Goal: Use online tool/utility: Utilize a website feature to perform a specific function

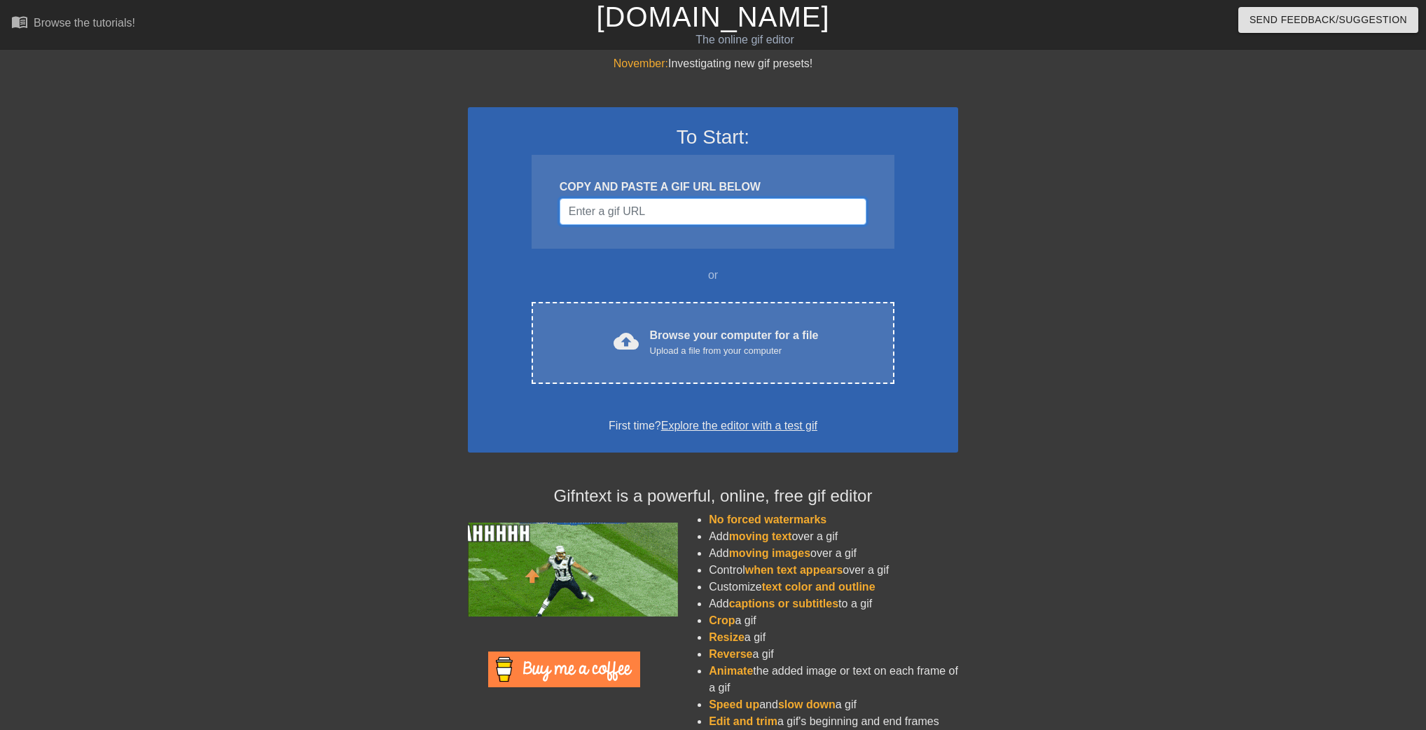
click at [781, 216] on input "Username" at bounding box center [712, 211] width 307 height 27
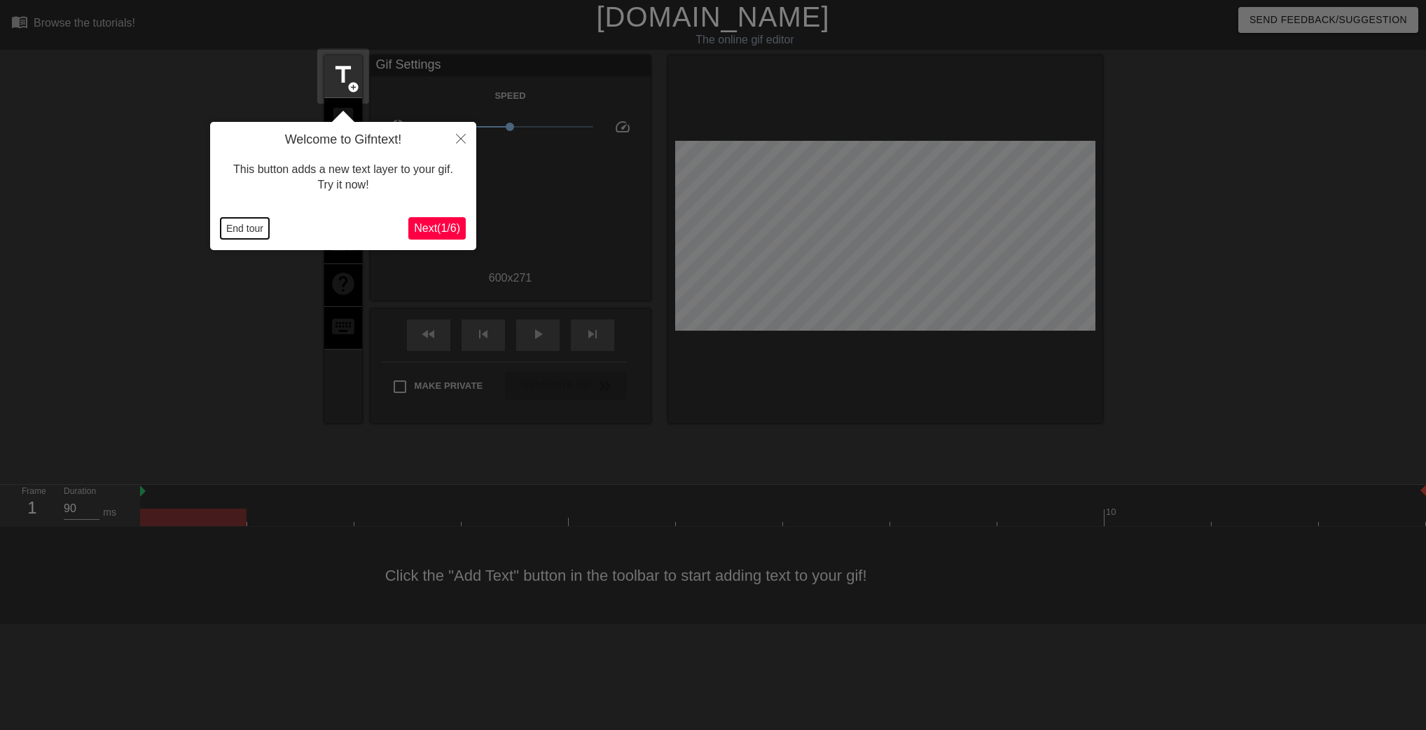
click at [230, 227] on button "End tour" at bounding box center [245, 228] width 48 height 21
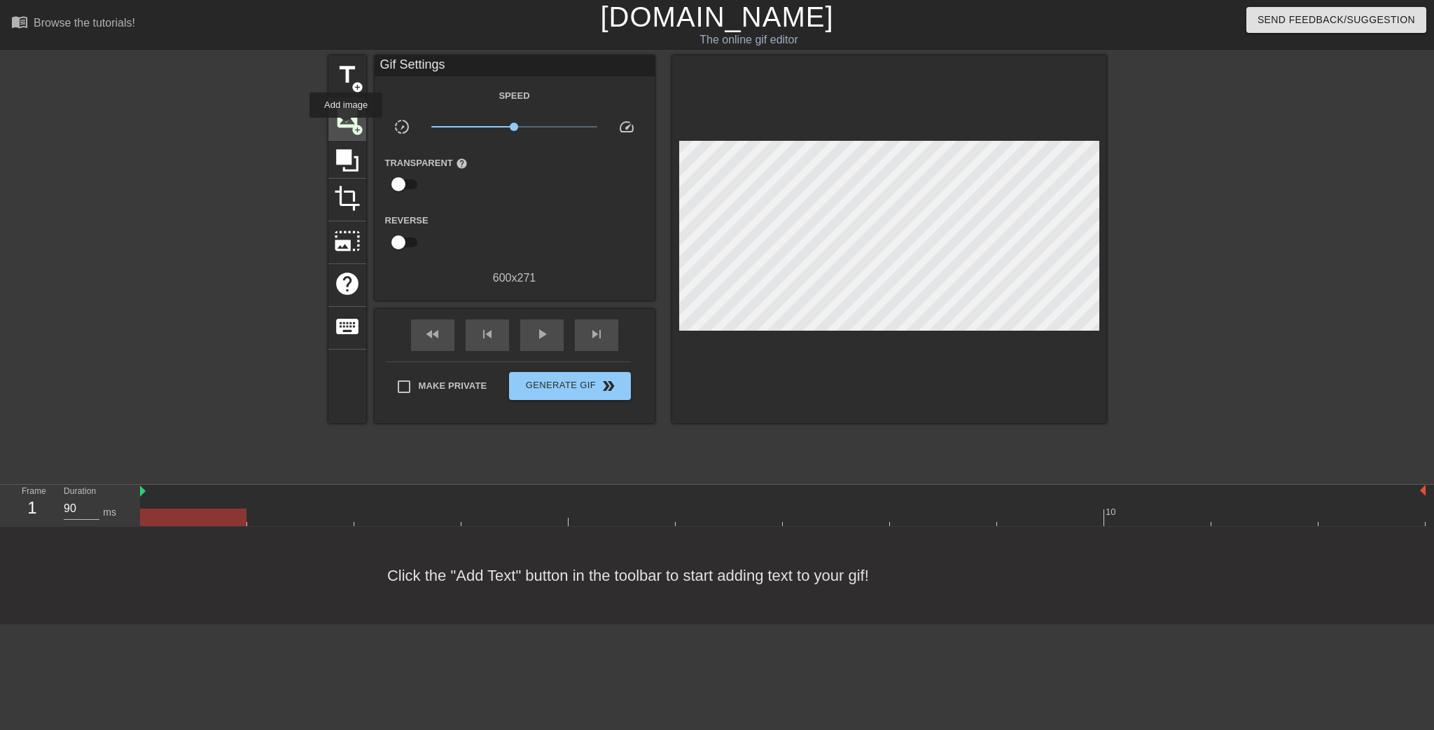
click at [346, 127] on span "image" at bounding box center [347, 117] width 27 height 27
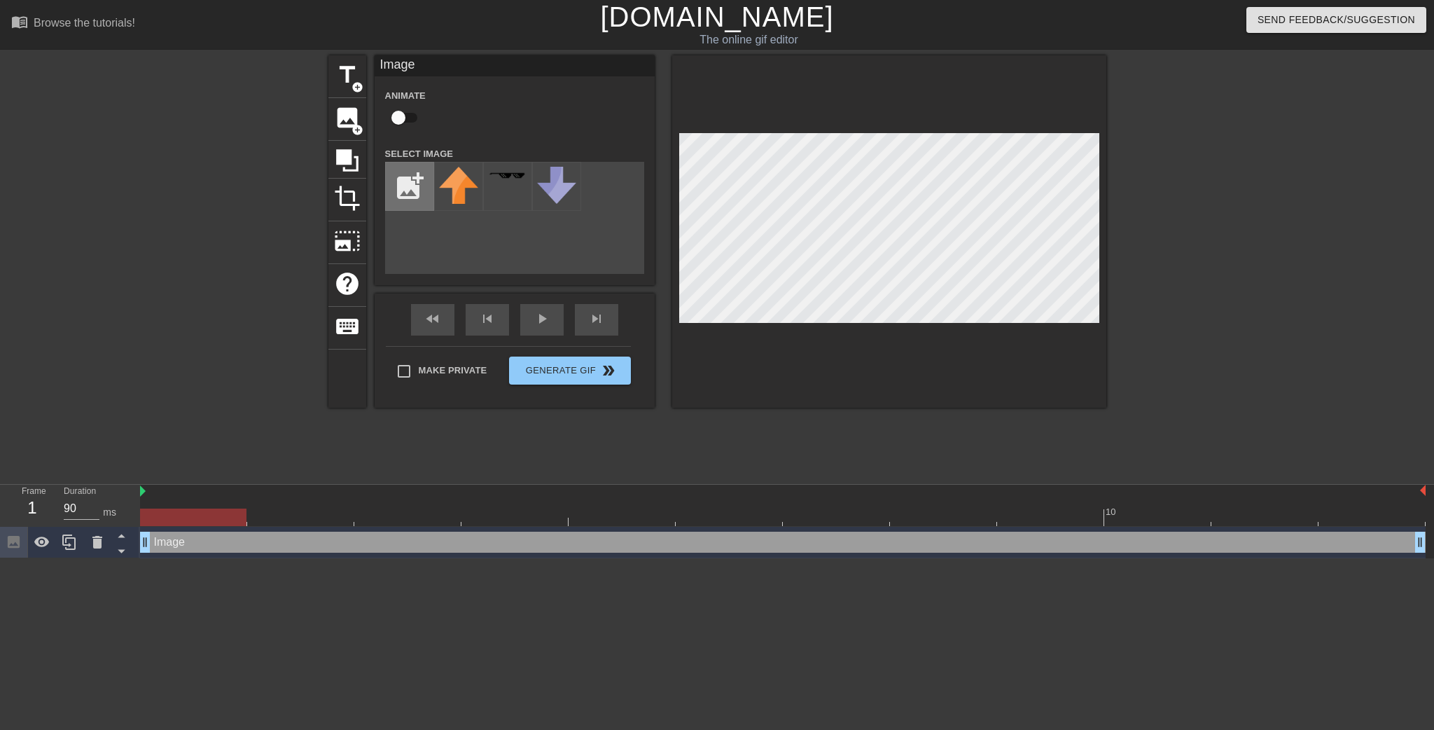
click at [403, 182] on input "file" at bounding box center [410, 186] width 48 height 48
click at [410, 195] on input "file" at bounding box center [410, 186] width 48 height 48
click at [415, 197] on input "file" at bounding box center [410, 186] width 48 height 48
type input "C:\fakepath\YJSP.png"
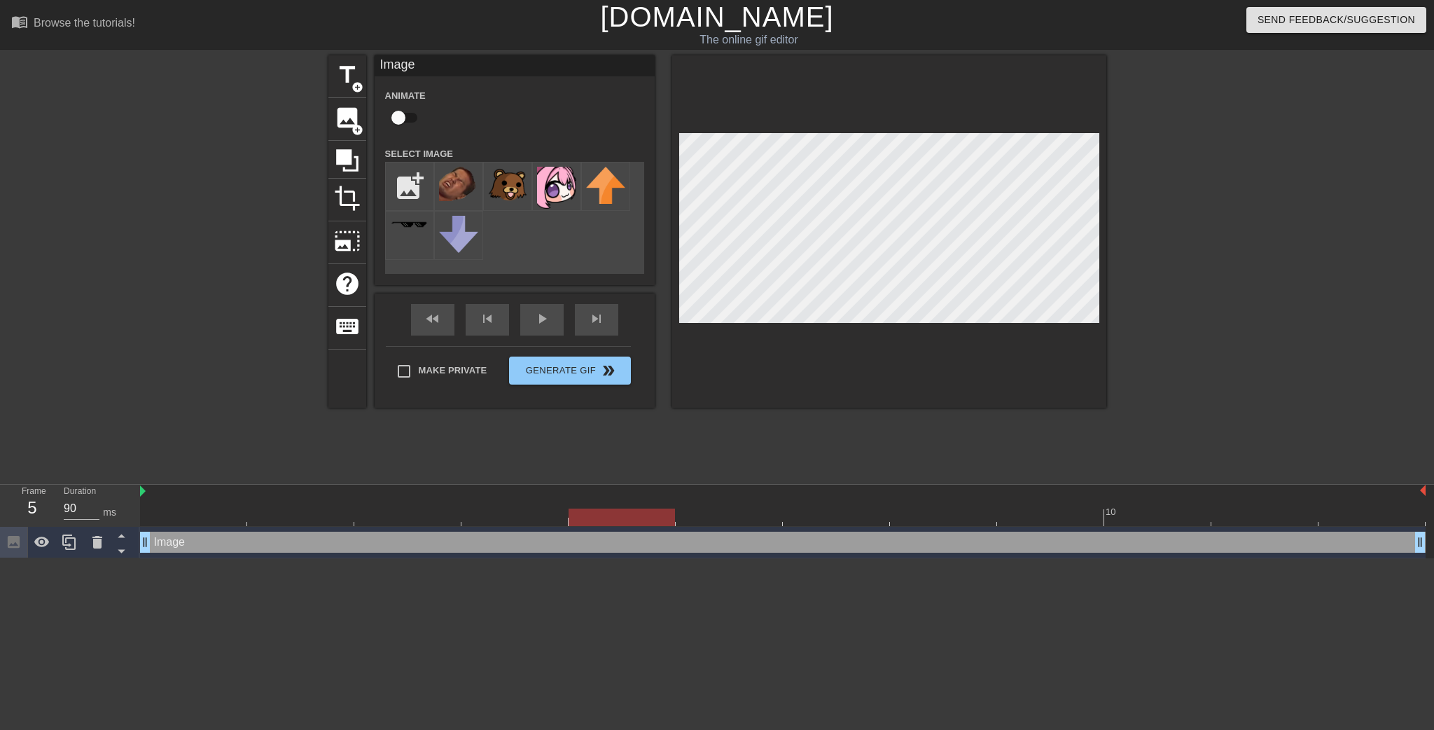
drag, startPoint x: 206, startPoint y: 512, endPoint x: 602, endPoint y: 520, distance: 396.4
click at [602, 520] on div at bounding box center [622, 517] width 106 height 18
click at [562, 190] on img at bounding box center [556, 188] width 39 height 42
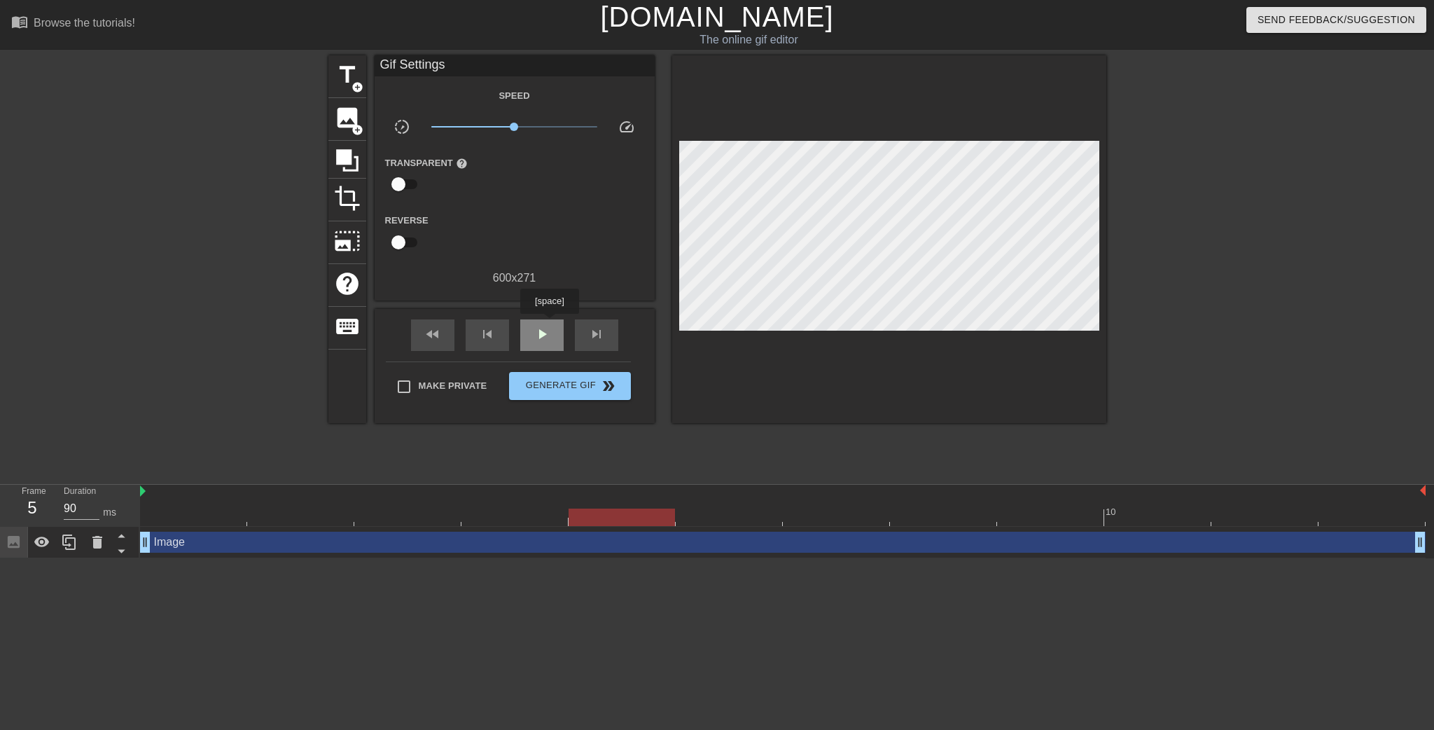
click at [549, 323] on div "play_arrow" at bounding box center [541, 335] width 43 height 32
click at [543, 335] on span "pause" at bounding box center [542, 334] width 17 height 17
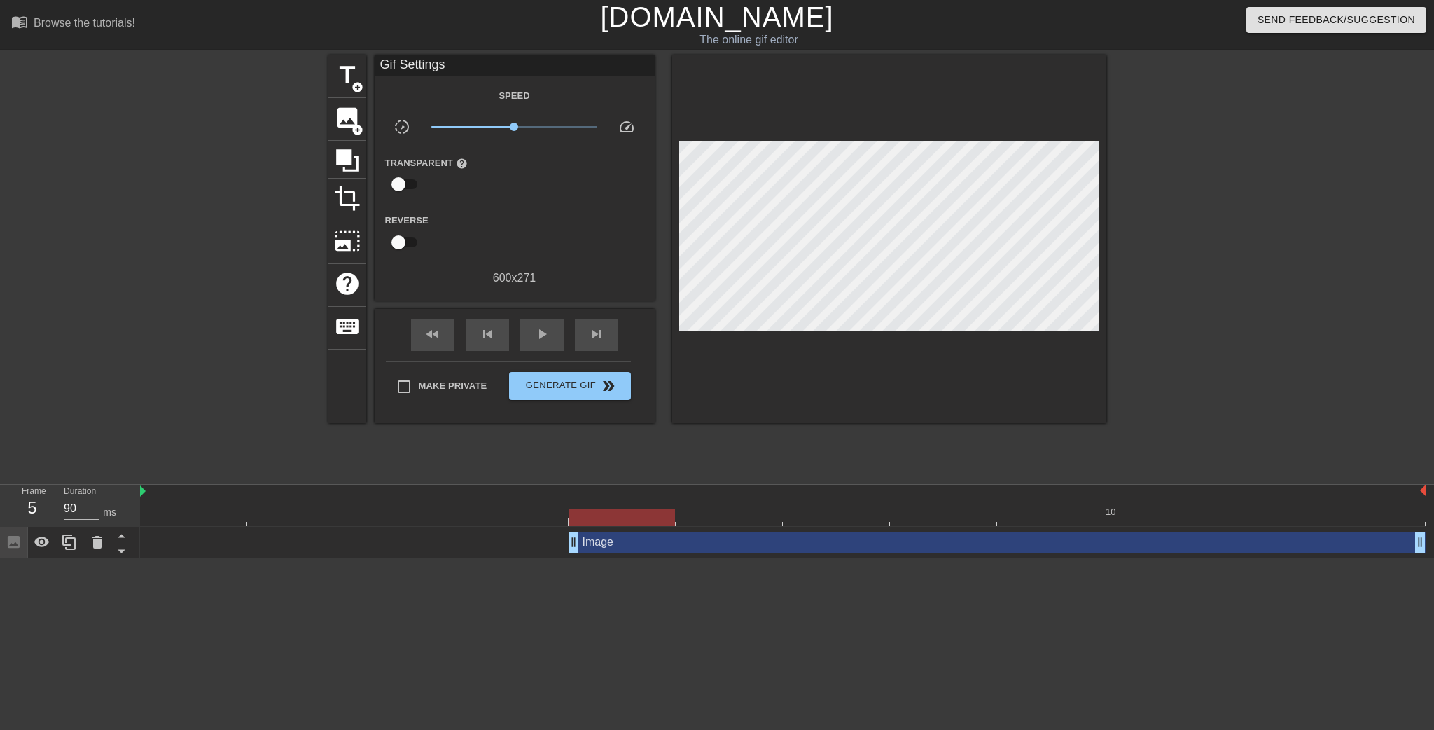
drag, startPoint x: 145, startPoint y: 541, endPoint x: 534, endPoint y: 524, distance: 389.7
click at [534, 524] on div "10 Image drag_handle drag_handle" at bounding box center [787, 522] width 1294 height 74
click at [1358, 518] on div at bounding box center [783, 517] width 1286 height 18
click at [1280, 515] on div at bounding box center [783, 517] width 1286 height 18
click at [1182, 519] on div at bounding box center [783, 517] width 1286 height 18
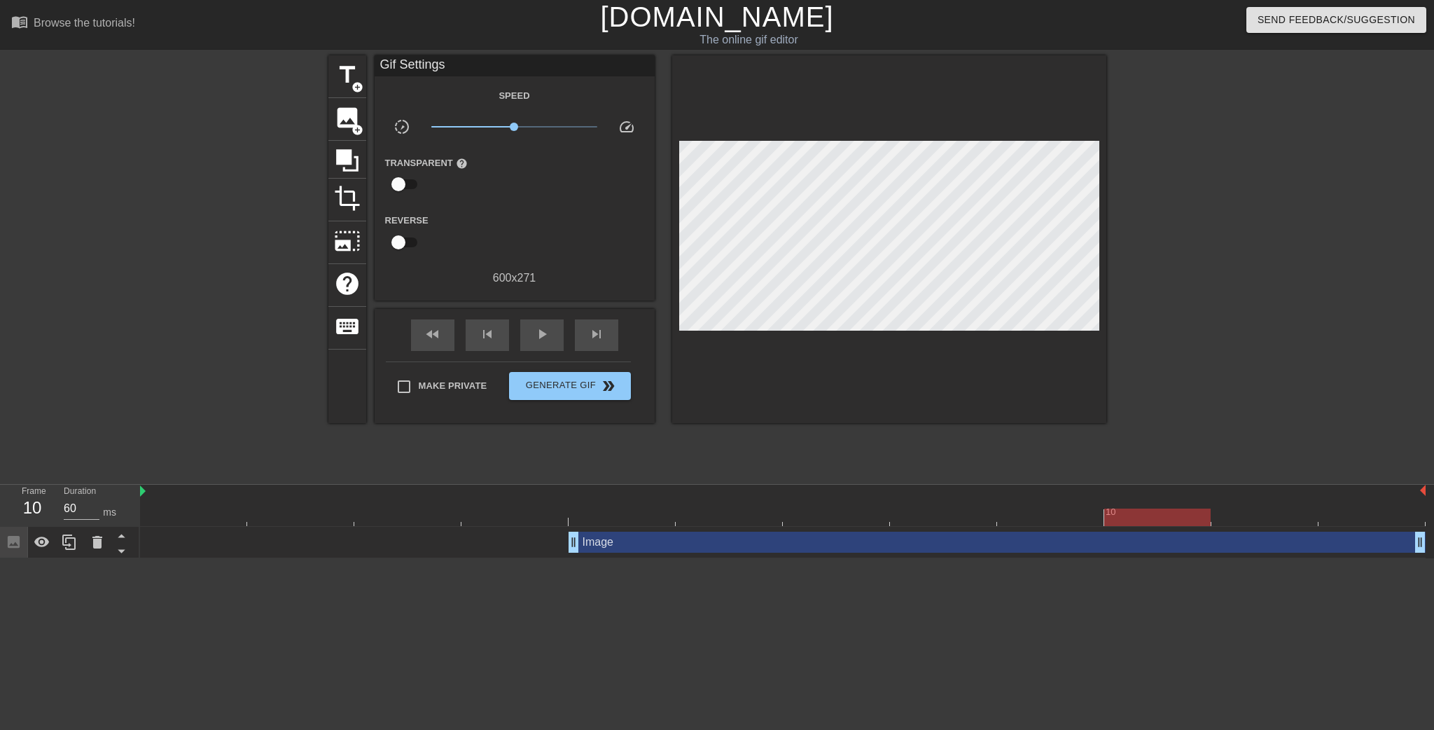
click at [1064, 517] on div at bounding box center [783, 517] width 1286 height 18
click at [966, 513] on div at bounding box center [783, 517] width 1286 height 18
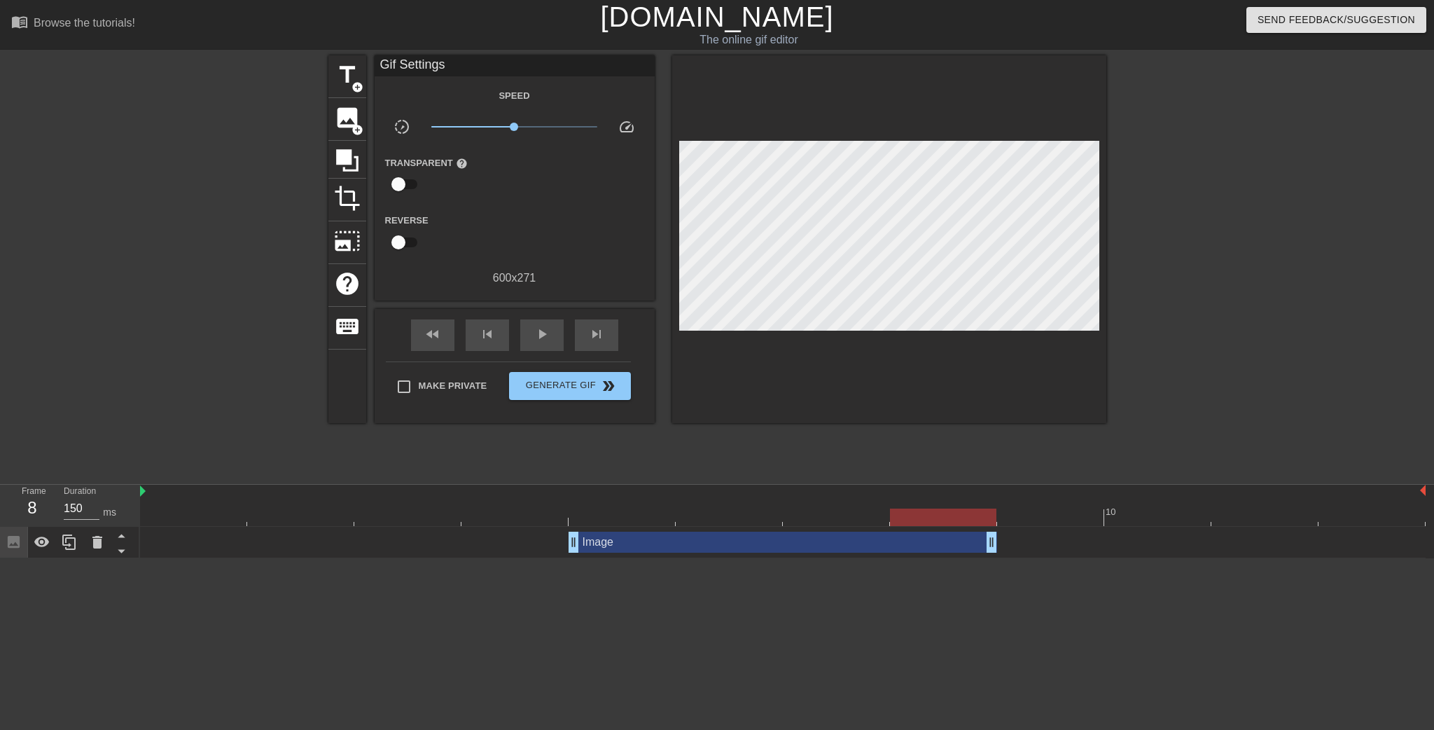
drag, startPoint x: 1325, startPoint y: 545, endPoint x: 1008, endPoint y: 536, distance: 317.3
click at [1008, 537] on div "Image drag_handle drag_handle" at bounding box center [783, 541] width 1286 height 21
click at [532, 326] on div "play_arrow" at bounding box center [541, 335] width 43 height 32
type input "90"
click at [549, 330] on span "pause" at bounding box center [542, 334] width 17 height 17
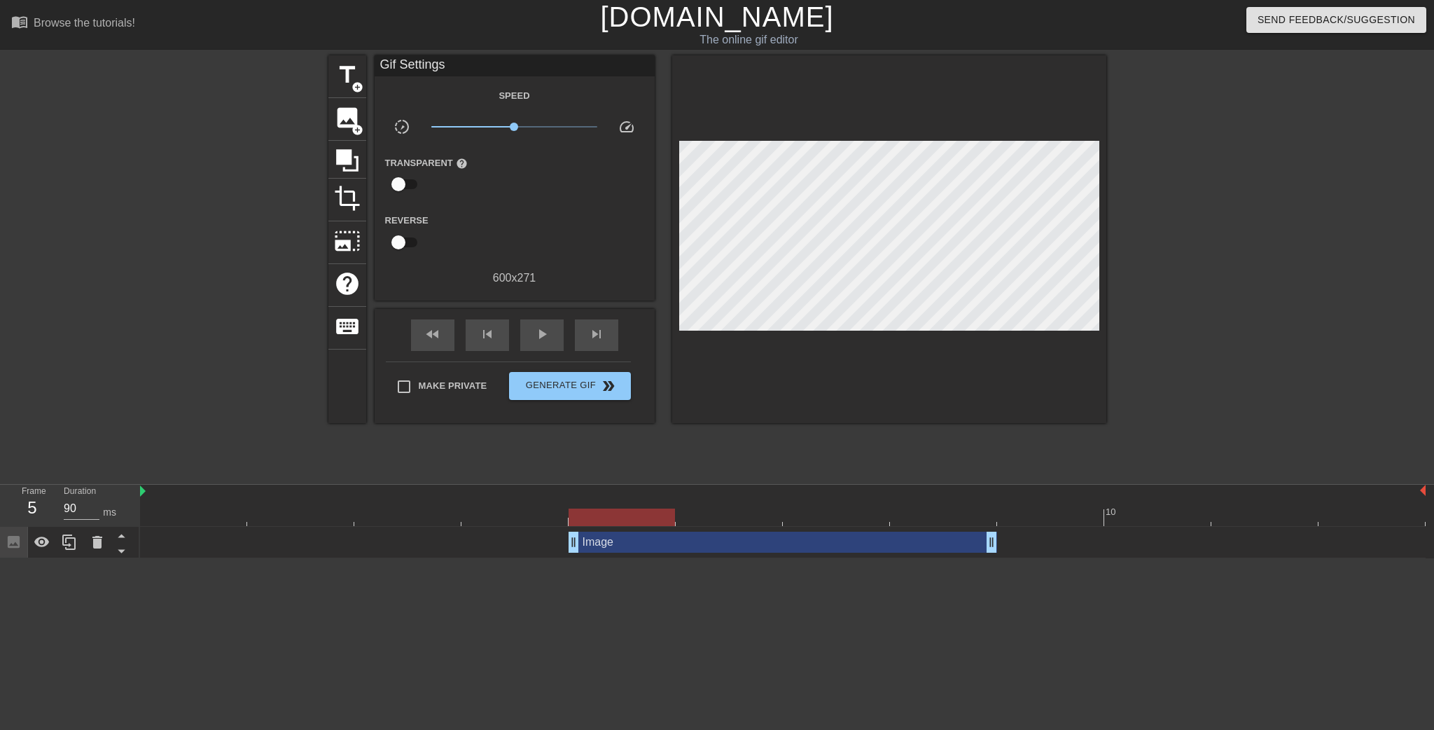
drag, startPoint x: 552, startPoint y: 513, endPoint x: 590, endPoint y: 513, distance: 37.8
click at [588, 515] on div at bounding box center [622, 517] width 106 height 18
click at [351, 109] on span "image" at bounding box center [347, 117] width 27 height 27
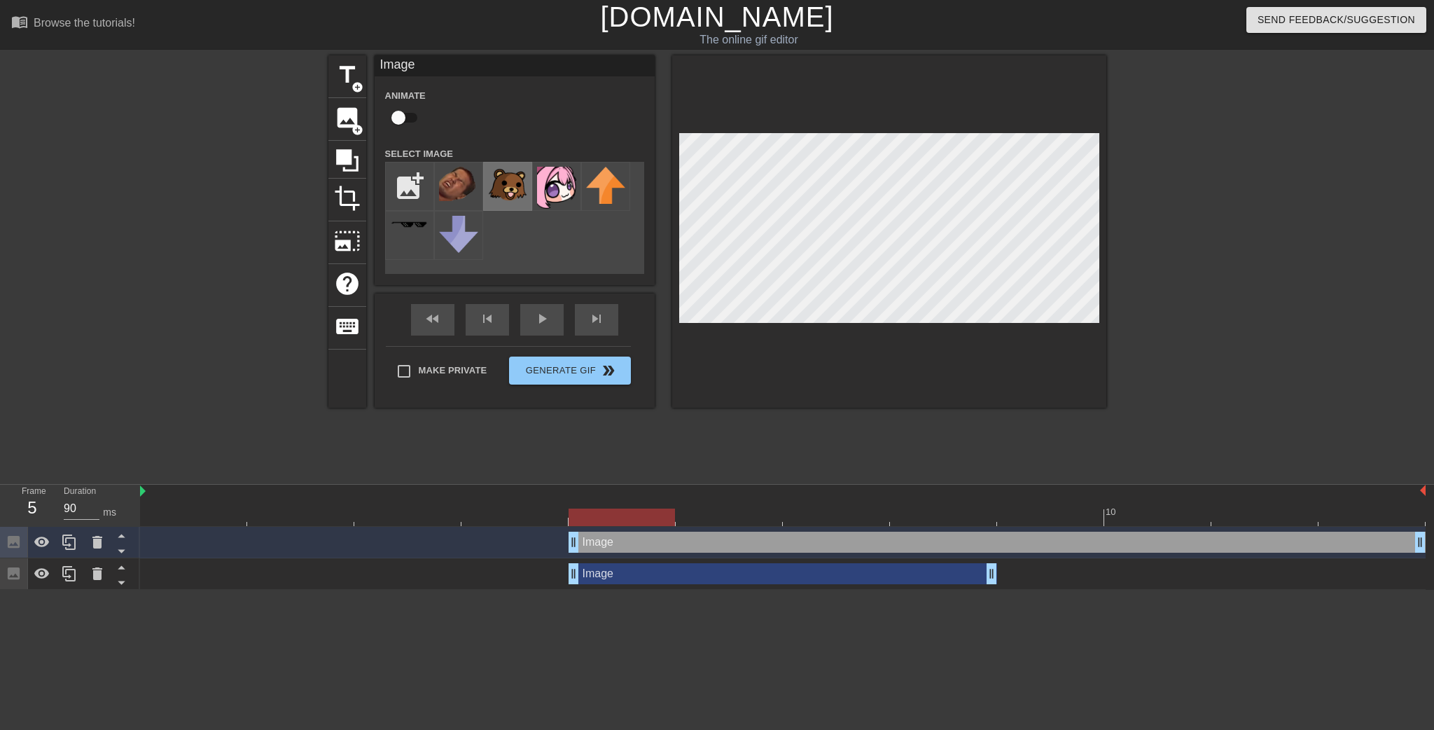
click at [510, 182] on img at bounding box center [507, 186] width 39 height 39
click at [405, 183] on input "file" at bounding box center [410, 186] width 48 height 48
type input "C:\fakepath\frame_01_delay-0.04s.gif"
click at [465, 183] on img at bounding box center [458, 184] width 39 height 34
click at [956, 324] on div at bounding box center [889, 231] width 434 height 352
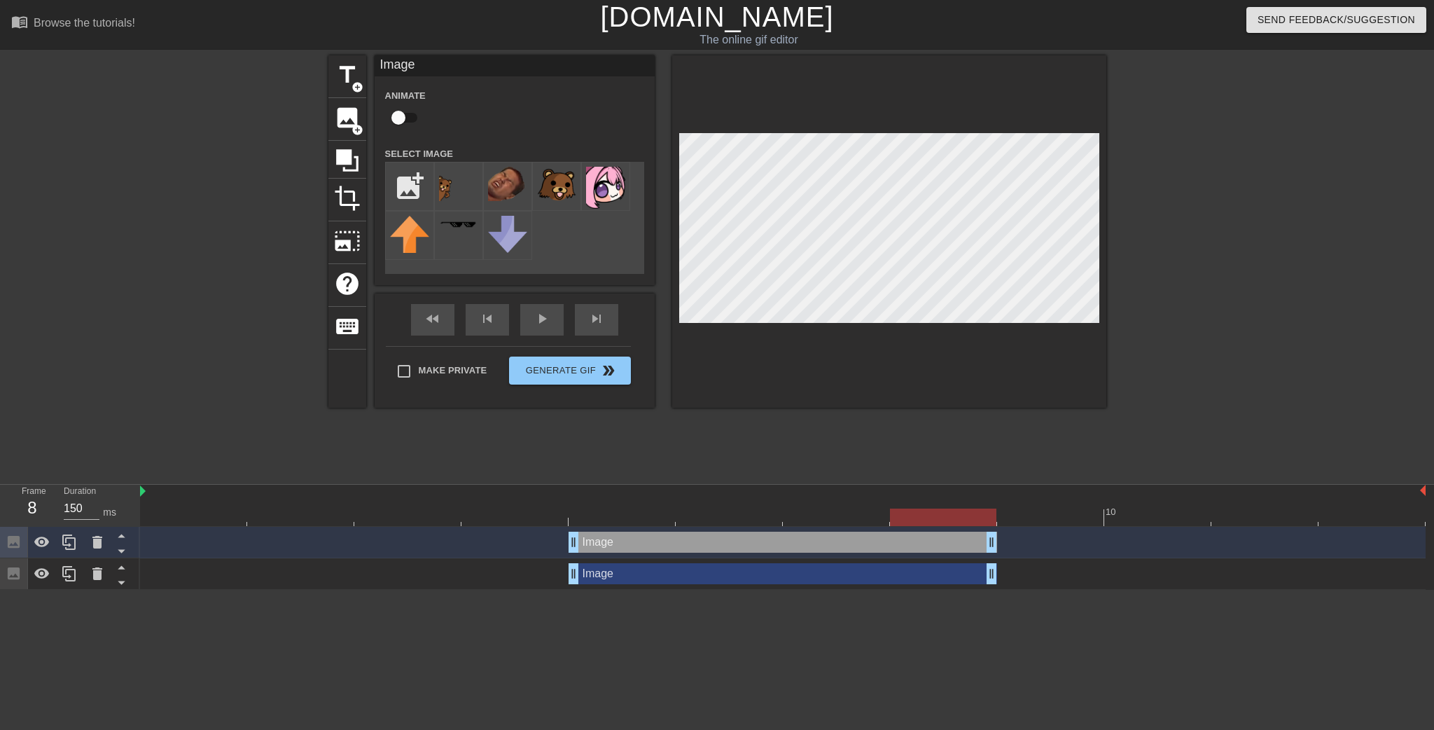
drag, startPoint x: 1417, startPoint y: 537, endPoint x: 997, endPoint y: 542, distance: 420.1
click at [997, 542] on div "Image drag_handle drag_handle" at bounding box center [783, 541] width 1286 height 21
click at [552, 315] on div "fast_rewind skip_previous play_arrow skip_next" at bounding box center [515, 319] width 228 height 53
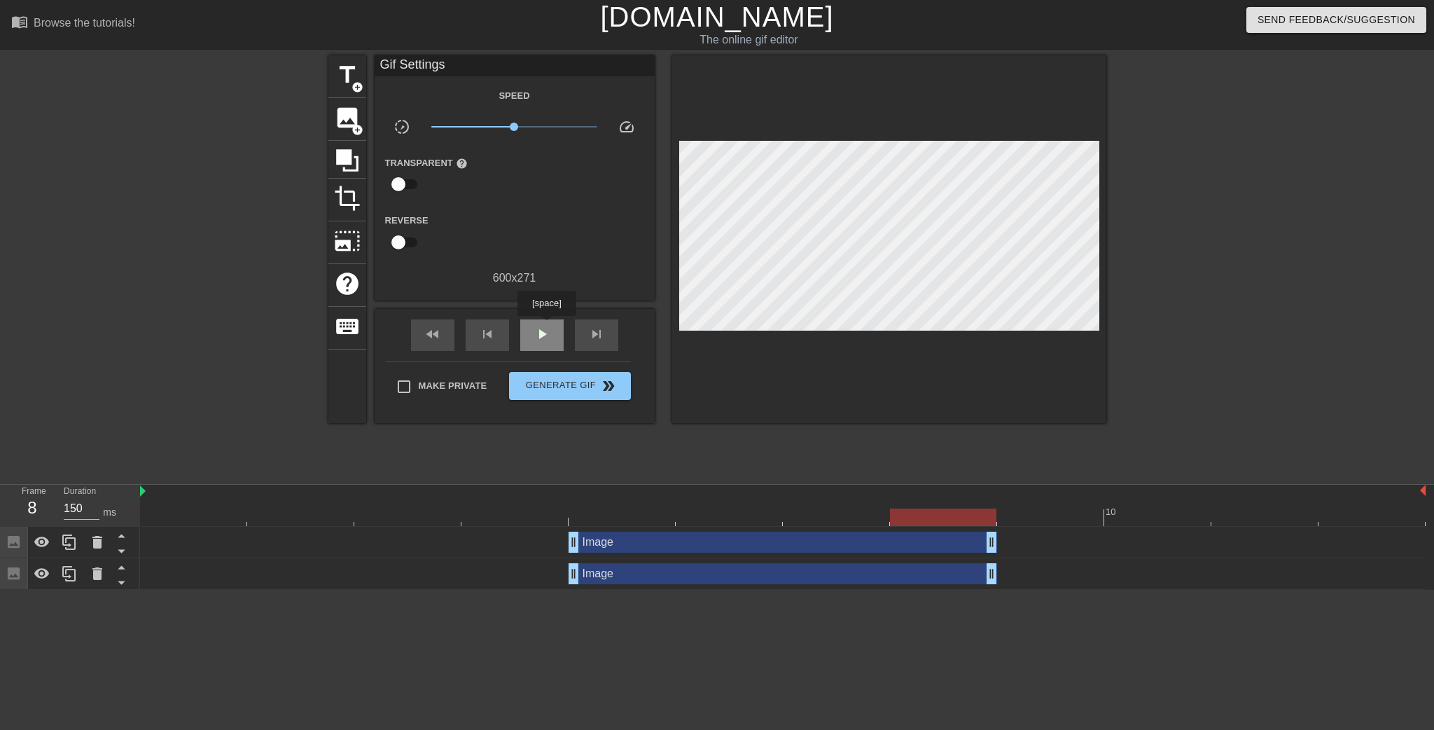
click at [546, 326] on span "play_arrow" at bounding box center [542, 334] width 17 height 17
click at [551, 329] on div "pause" at bounding box center [541, 335] width 43 height 32
click at [634, 512] on div at bounding box center [783, 517] width 1286 height 18
click at [359, 116] on span "image" at bounding box center [347, 117] width 27 height 27
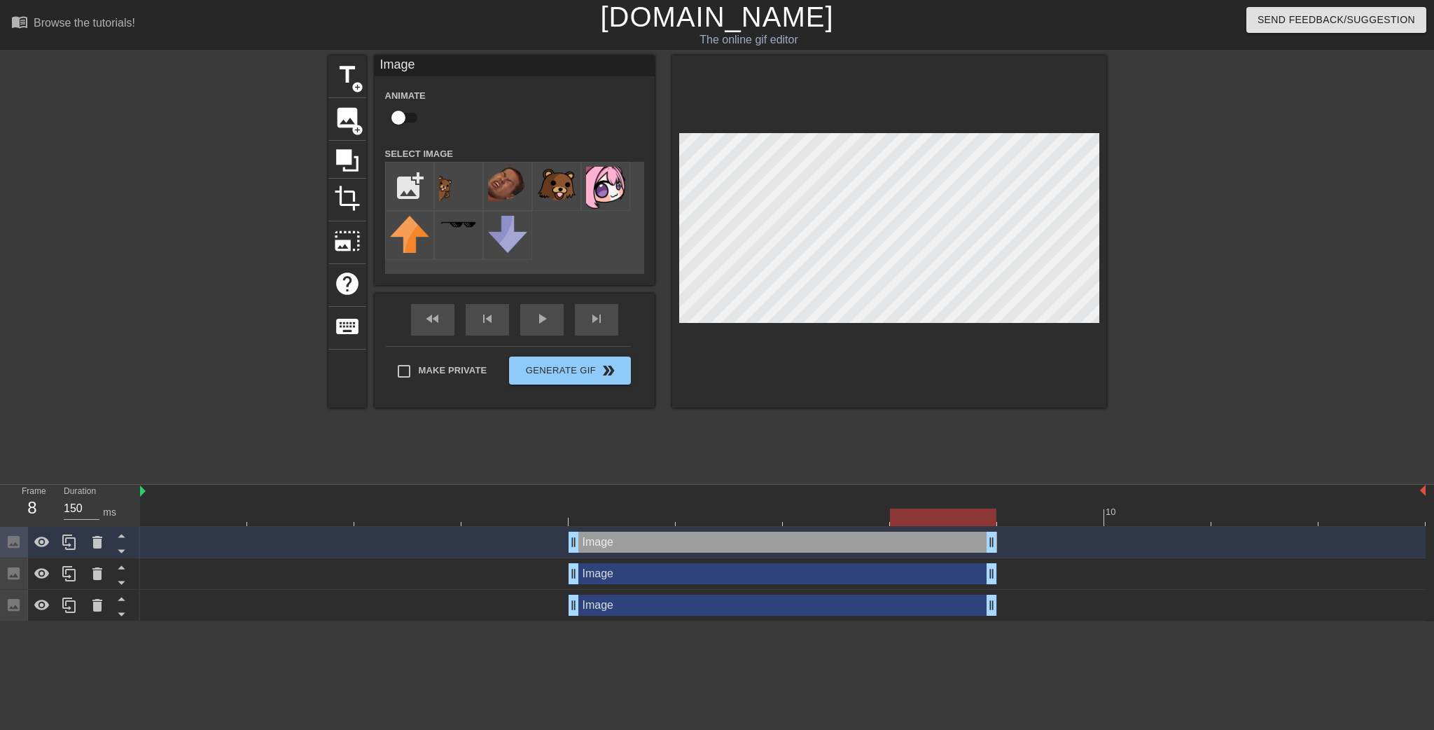
drag, startPoint x: 1420, startPoint y: 537, endPoint x: 1039, endPoint y: 542, distance: 380.9
click at [1039, 543] on div "Image drag_handle drag_handle" at bounding box center [783, 541] width 1286 height 21
click at [502, 176] on img at bounding box center [507, 184] width 39 height 34
click at [1216, 217] on div at bounding box center [1228, 265] width 210 height 420
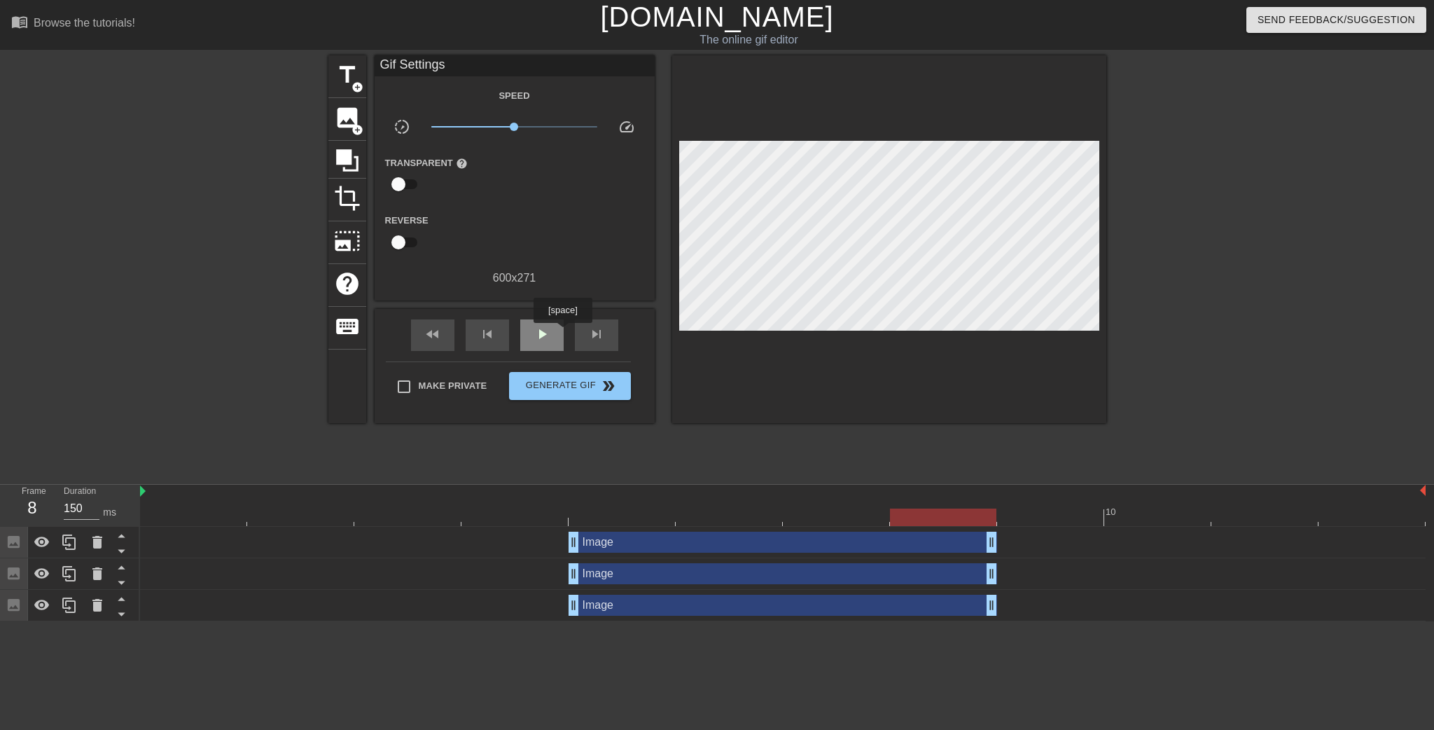
click at [560, 332] on div "play_arrow" at bounding box center [541, 335] width 43 height 32
click at [530, 336] on div "pause" at bounding box center [541, 335] width 43 height 32
click at [725, 573] on div "Image drag_handle drag_handle" at bounding box center [783, 573] width 429 height 21
drag, startPoint x: 1269, startPoint y: 205, endPoint x: 1256, endPoint y: 206, distance: 12.6
click at [1267, 205] on div at bounding box center [1228, 265] width 210 height 420
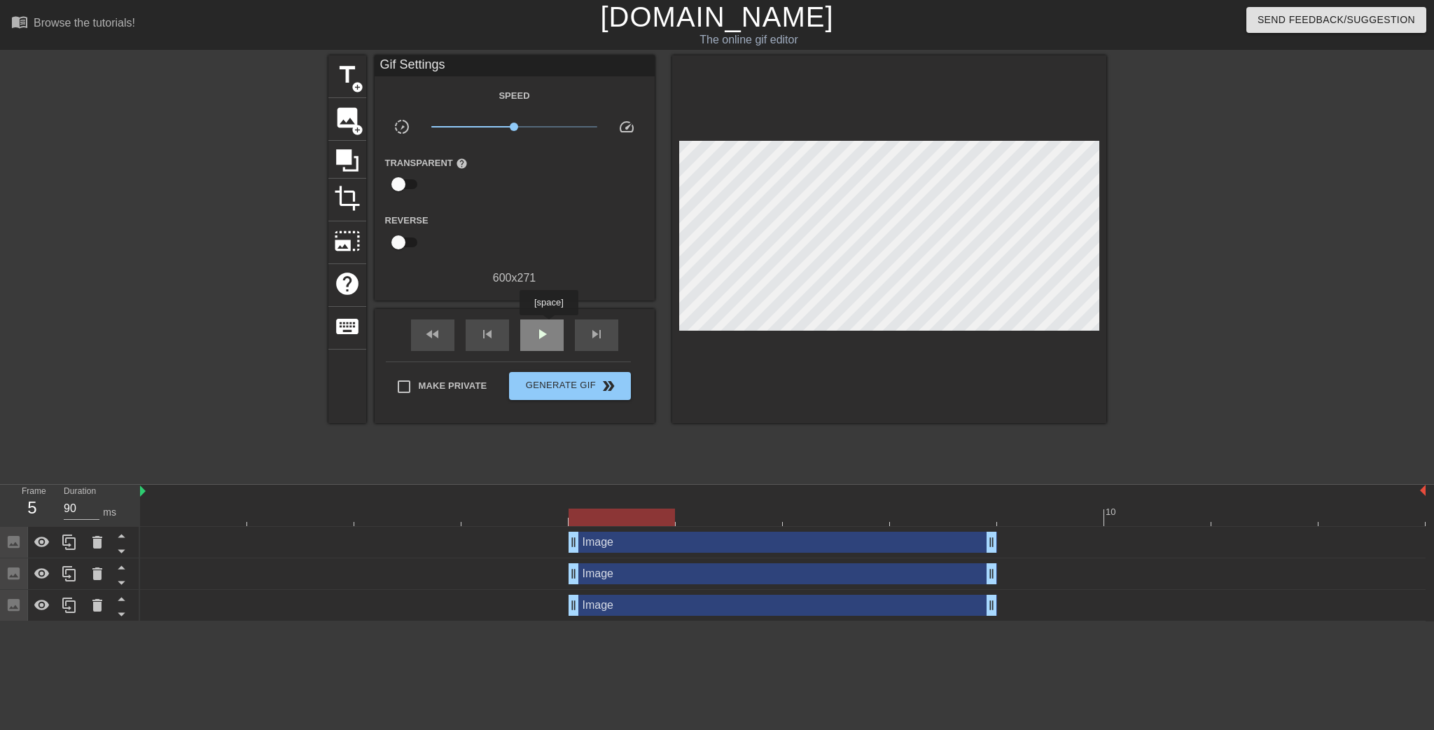
click at [548, 326] on span "play_arrow" at bounding box center [542, 334] width 17 height 17
type input "90"
click at [571, 377] on span "Generate Gif double_arrow" at bounding box center [570, 385] width 110 height 17
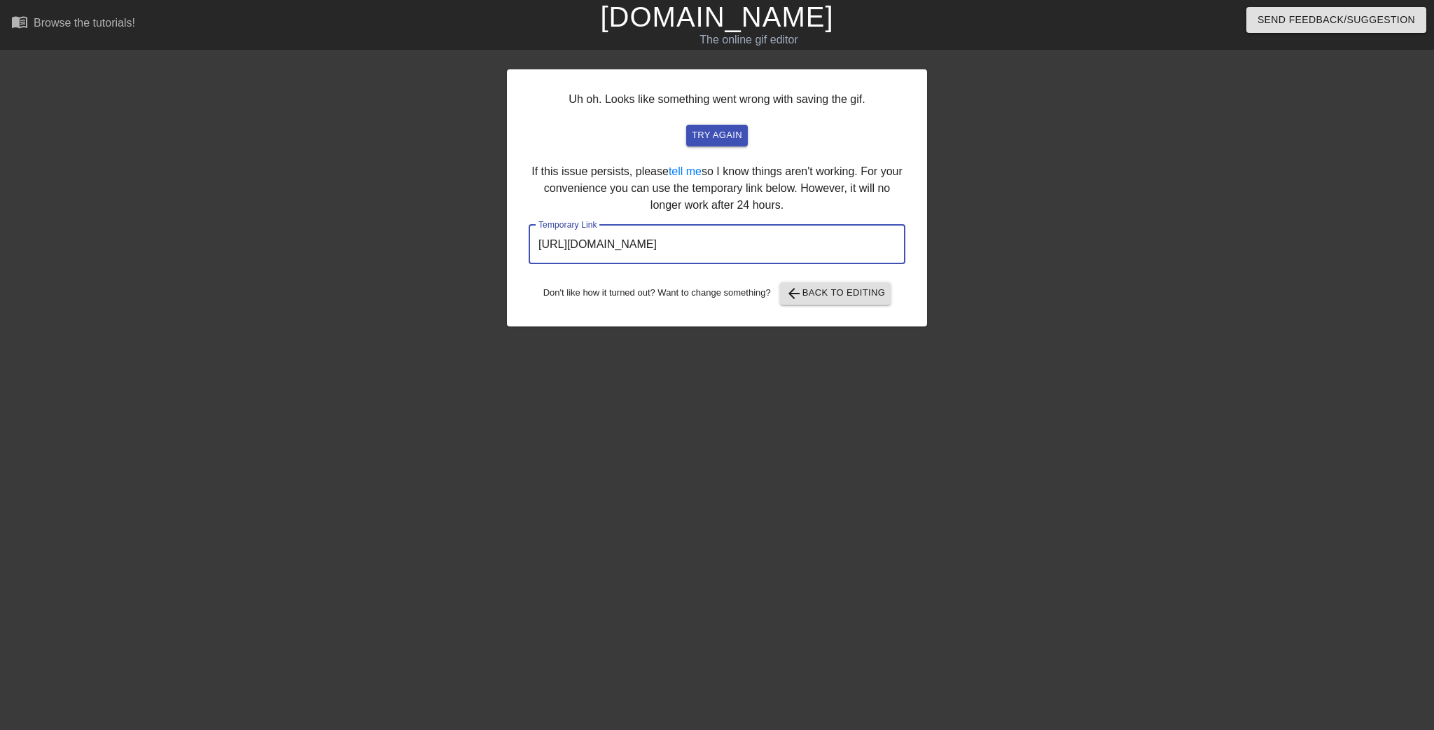
drag, startPoint x: 833, startPoint y: 250, endPoint x: 257, endPoint y: 219, distance: 576.4
click at [255, 221] on div "Uh oh. Looks like something went wrong with saving the gif. try again If this i…" at bounding box center [717, 265] width 1434 height 420
